Goal: Information Seeking & Learning: Find specific page/section

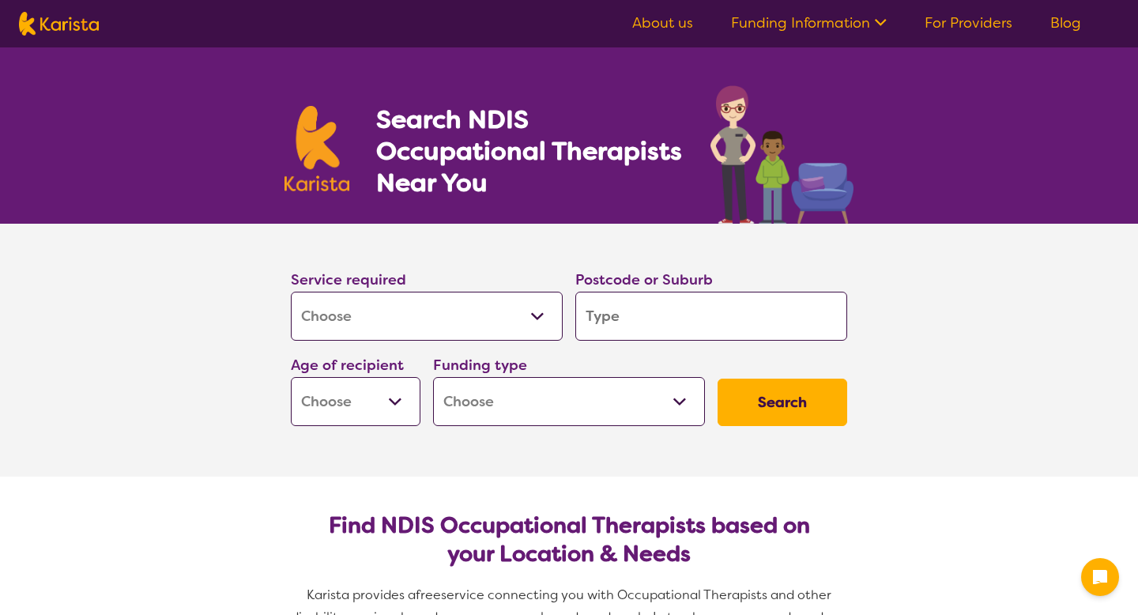
select select "[MEDICAL_DATA]"
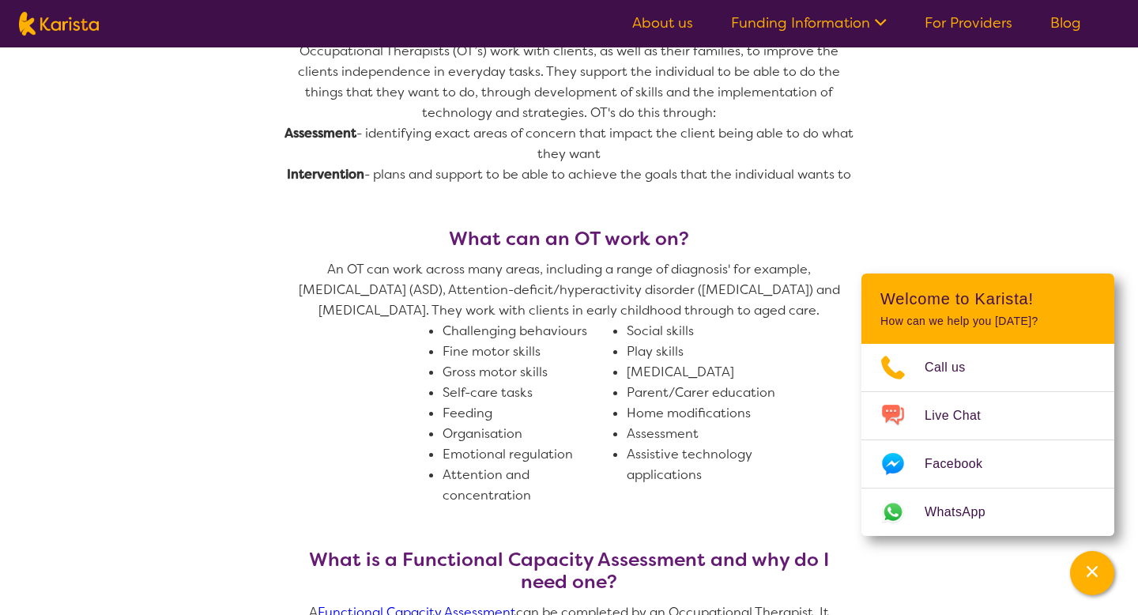
scroll to position [727, 0]
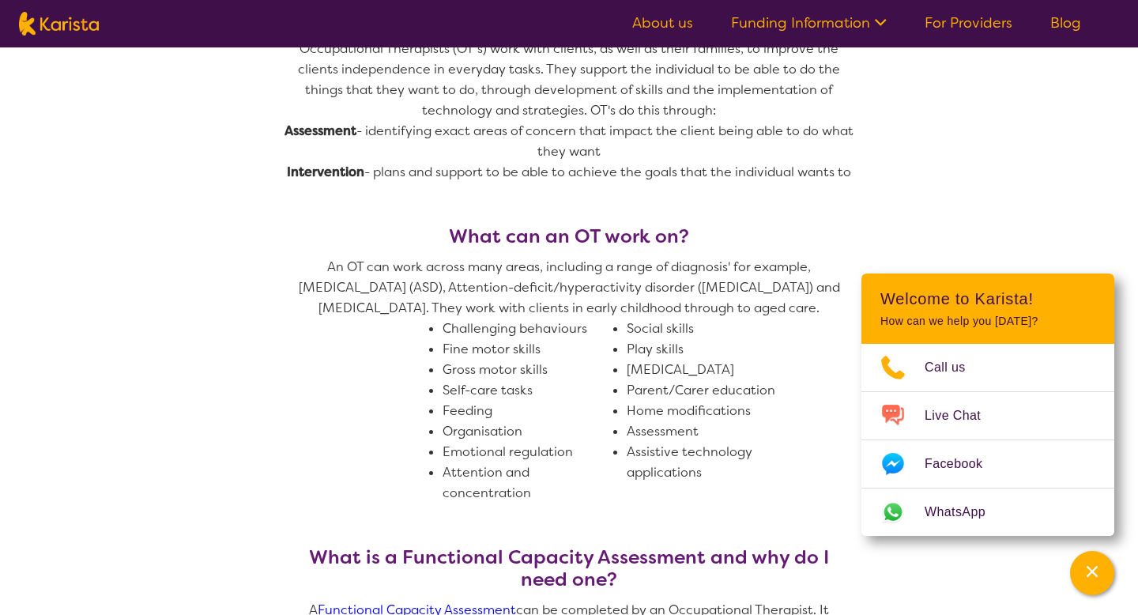
click at [628, 403] on li "Home modifications" at bounding box center [712, 411] width 171 height 21
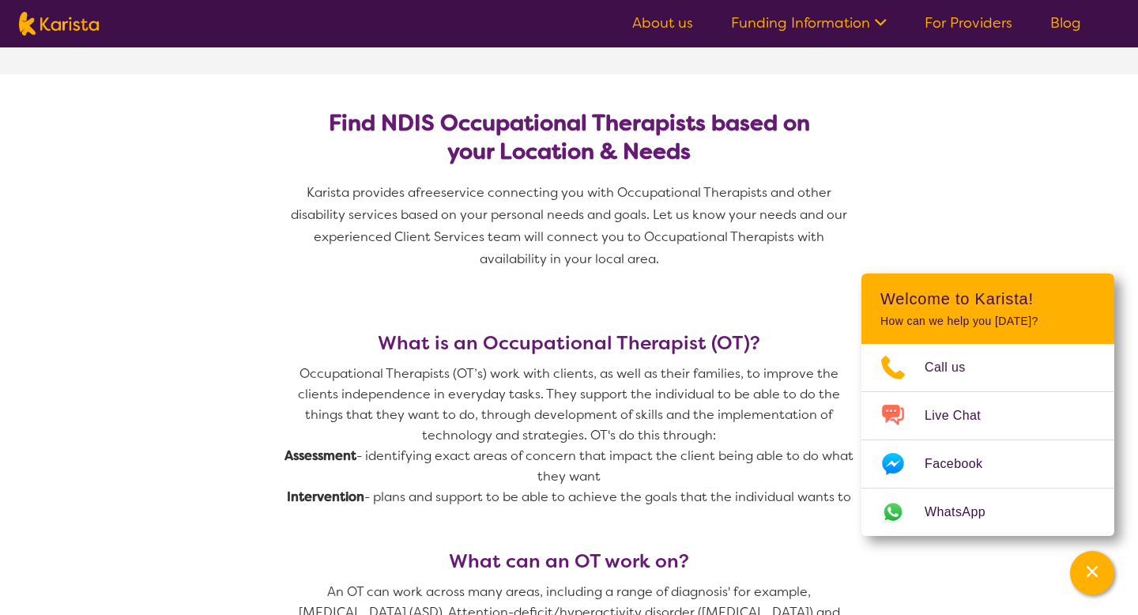
scroll to position [0, 0]
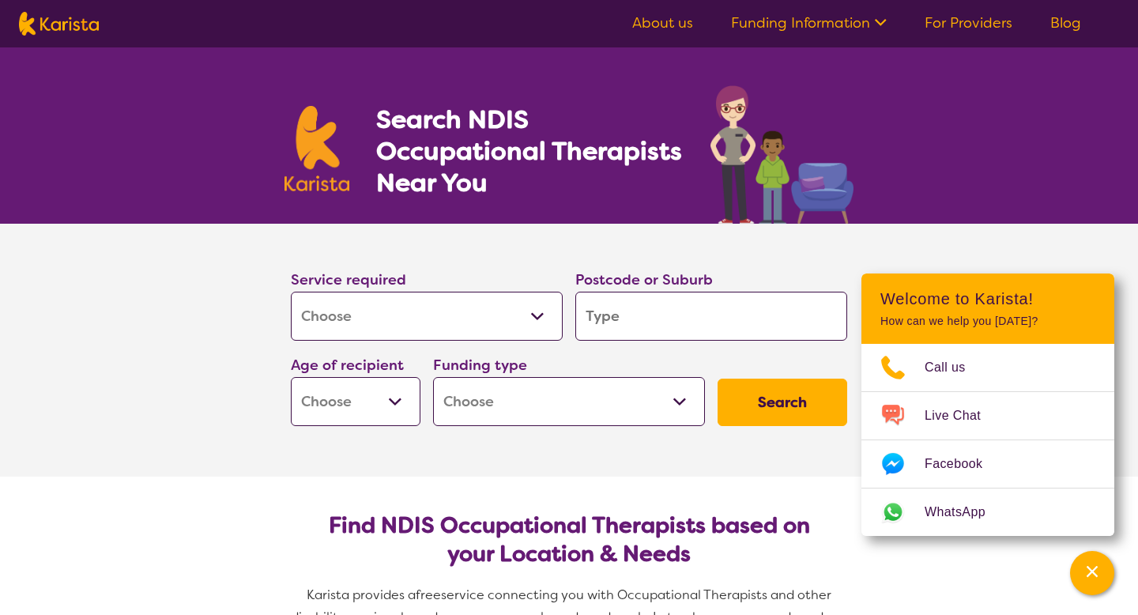
click at [674, 303] on input "search" at bounding box center [711, 316] width 272 height 49
type input "3172"
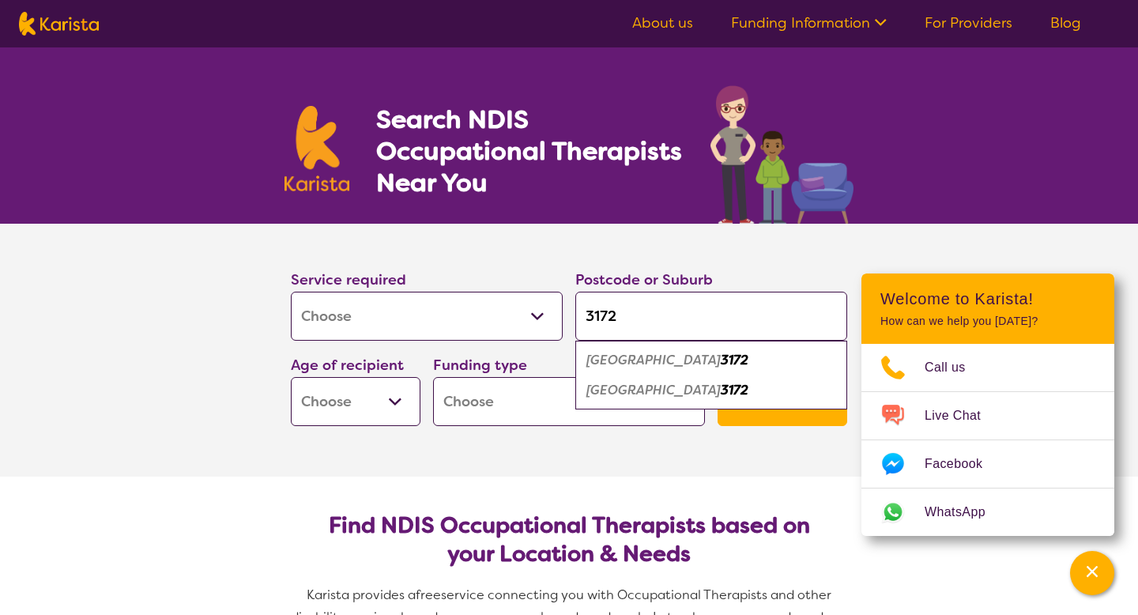
click at [783, 367] on div "[GEOGRAPHIC_DATA] 3172" at bounding box center [711, 360] width 256 height 30
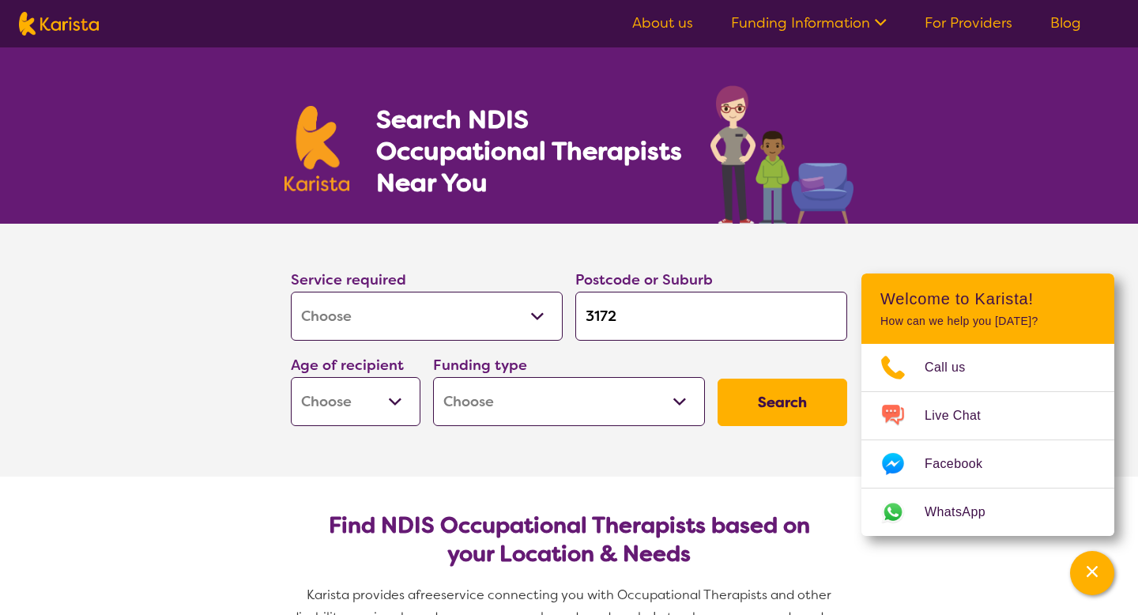
click at [782, 410] on button "Search" at bounding box center [782, 401] width 130 height 47
click at [330, 401] on select "Early Childhood - 0 to 9 Child - 10 to 11 Adolescent - 12 to 17 Adult - 18 to 6…" at bounding box center [356, 401] width 130 height 49
select select "EC"
click at [633, 408] on select "Home Care Package (HCP) National Disability Insurance Scheme (NDIS) I don't know" at bounding box center [569, 401] width 272 height 49
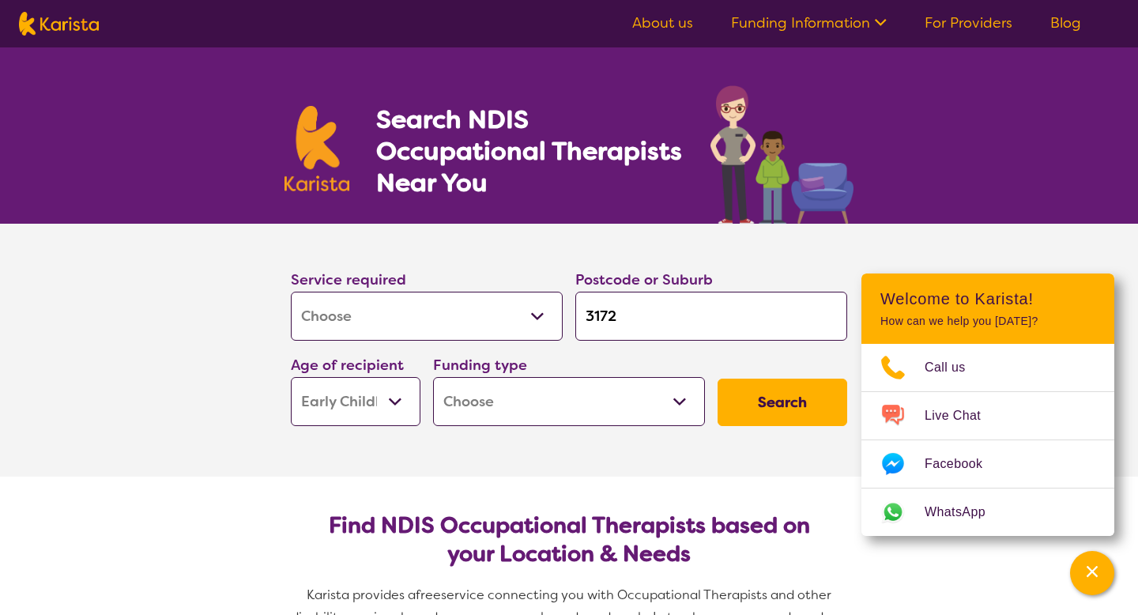
click at [778, 398] on button "Search" at bounding box center [782, 401] width 130 height 47
click at [643, 405] on select "Home Care Package (HCP) National Disability Insurance Scheme (NDIS) I don't know" at bounding box center [569, 401] width 272 height 49
select select "NDIS"
click at [747, 414] on button "Search" at bounding box center [782, 401] width 130 height 47
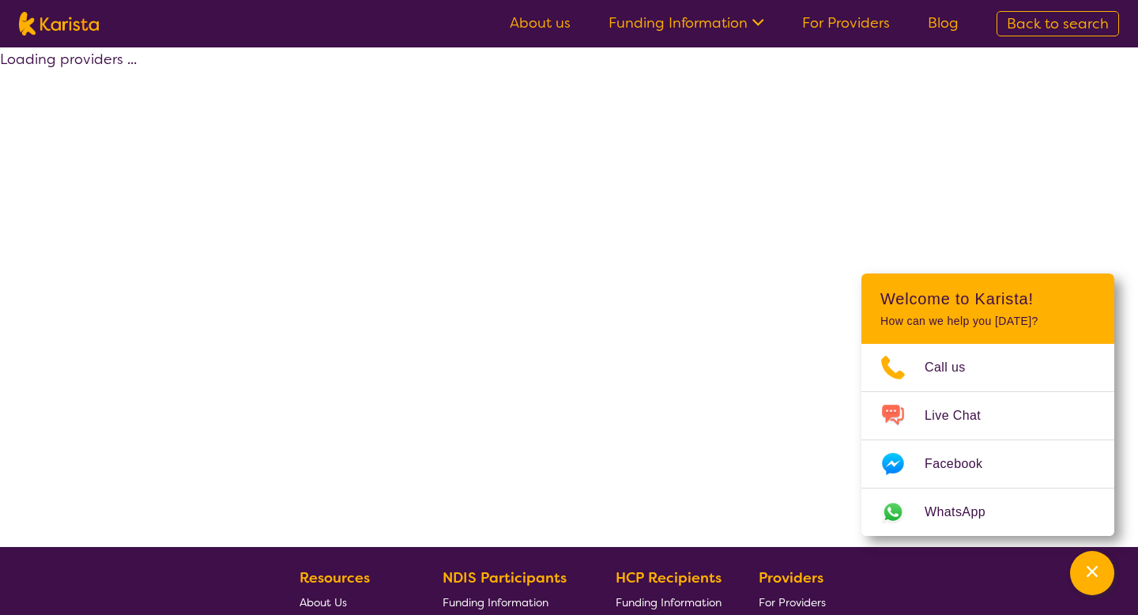
select select "by_score"
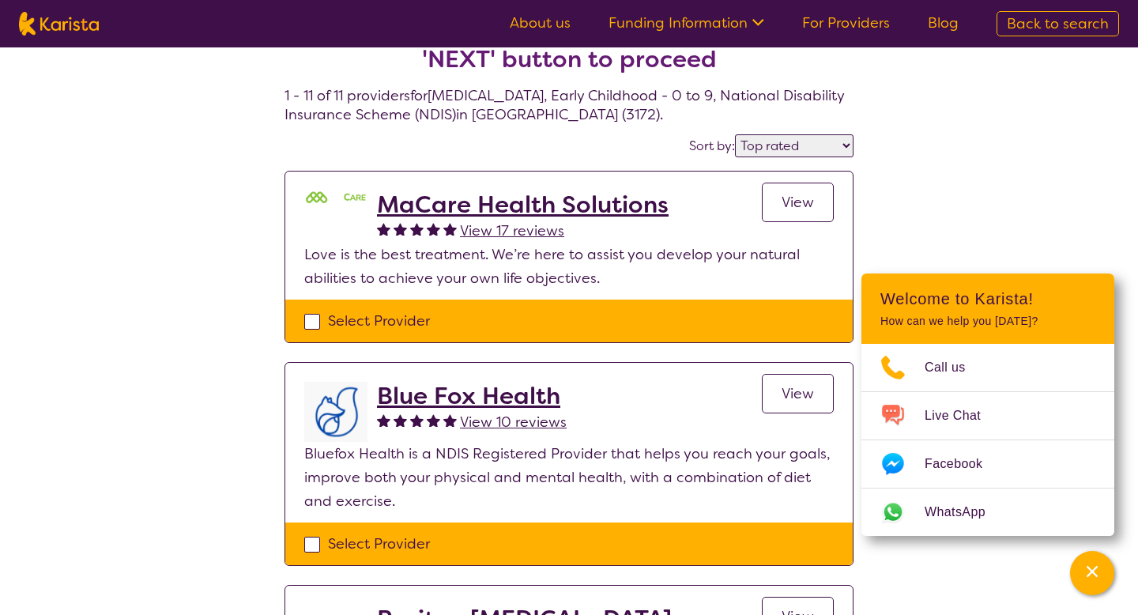
scroll to position [47, 0]
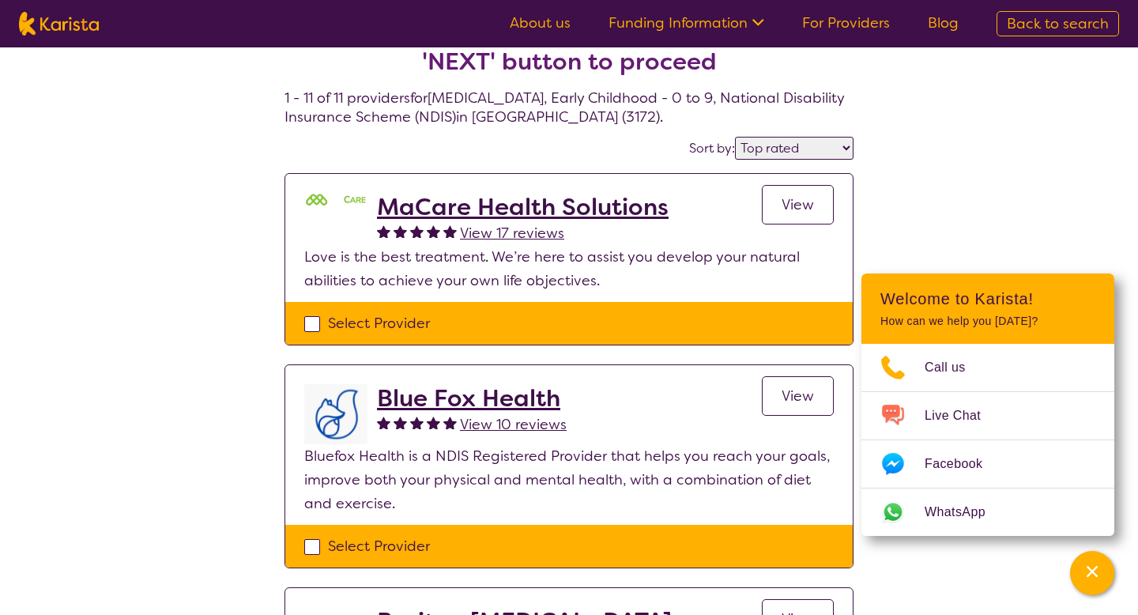
click at [578, 217] on h2 "MaCare Health Solutions" at bounding box center [523, 207] width 292 height 28
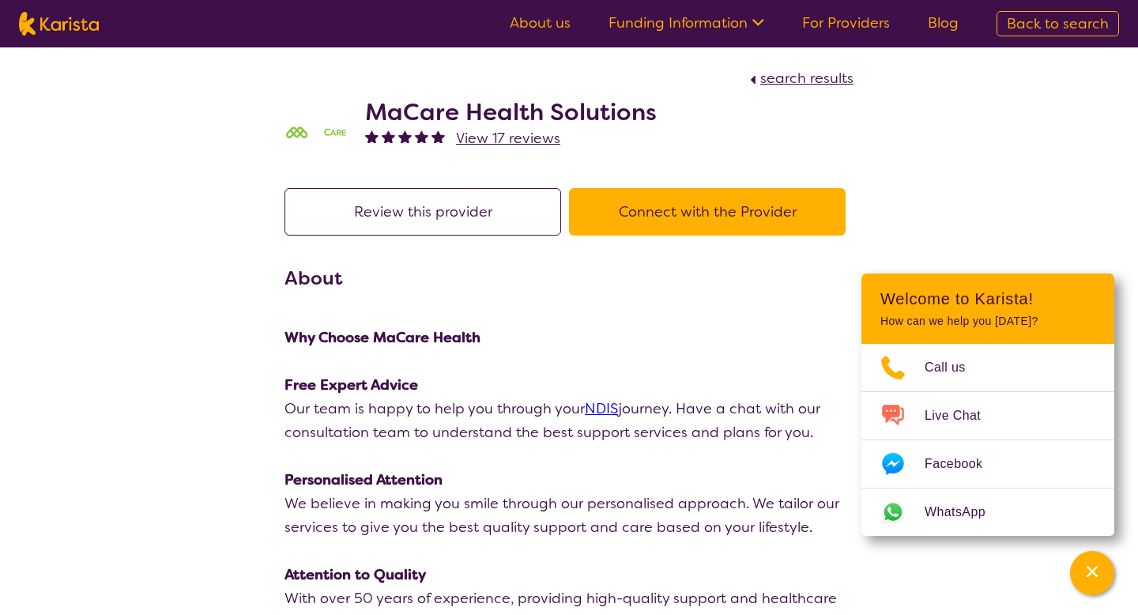
click at [467, 203] on button "Review this provider" at bounding box center [422, 211] width 277 height 47
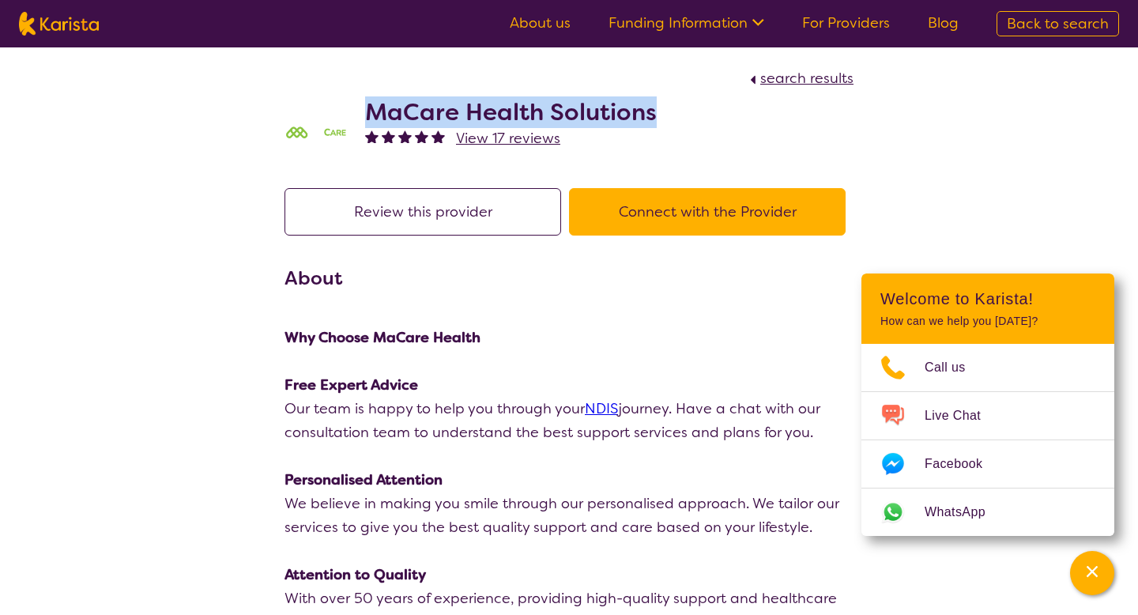
drag, startPoint x: 653, startPoint y: 107, endPoint x: 341, endPoint y: 101, distance: 312.1
click at [342, 101] on div "MaCare Health Solutions View 17 reviews" at bounding box center [568, 129] width 569 height 79
copy h2 "MaCare Health Solutions"
select select "by_score"
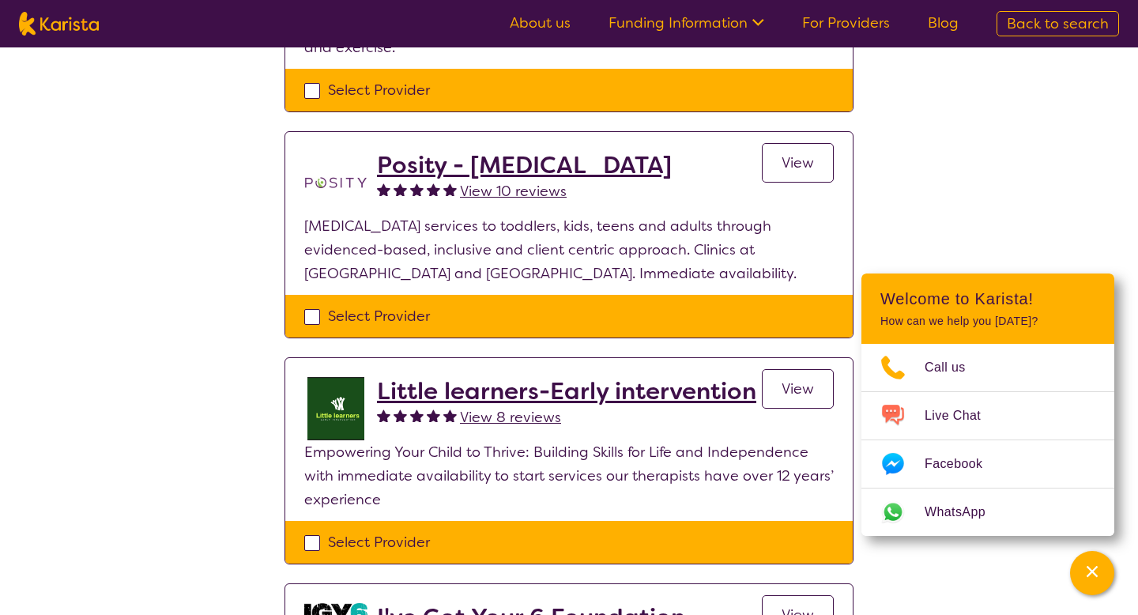
scroll to position [493, 0]
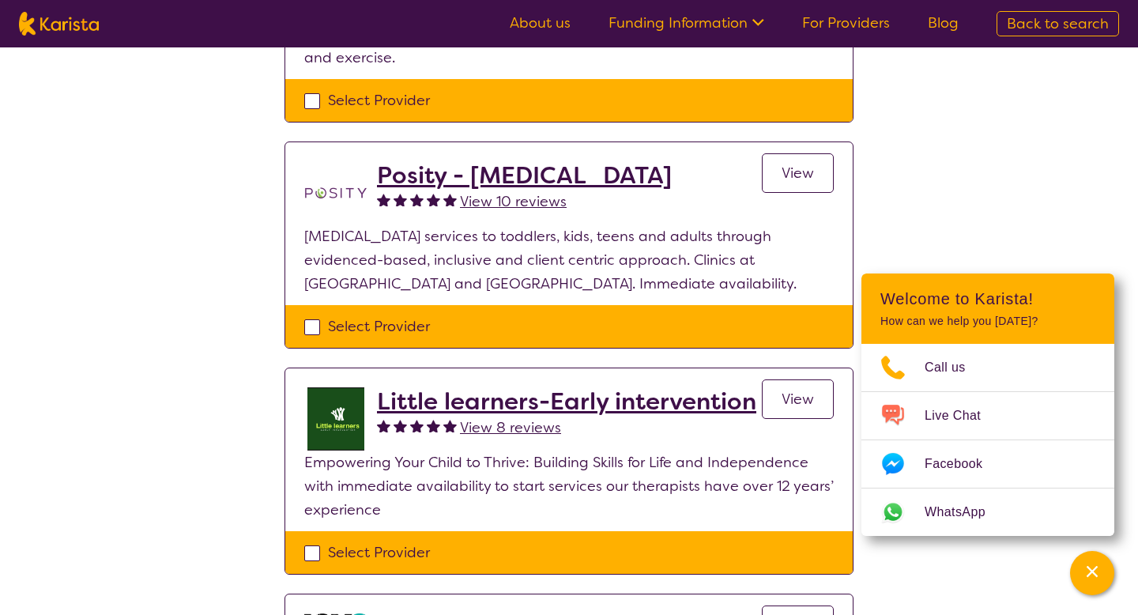
click at [706, 405] on h2 "Little learners-Early intervention" at bounding box center [566, 401] width 379 height 28
